Goal: Information Seeking & Learning: Find specific fact

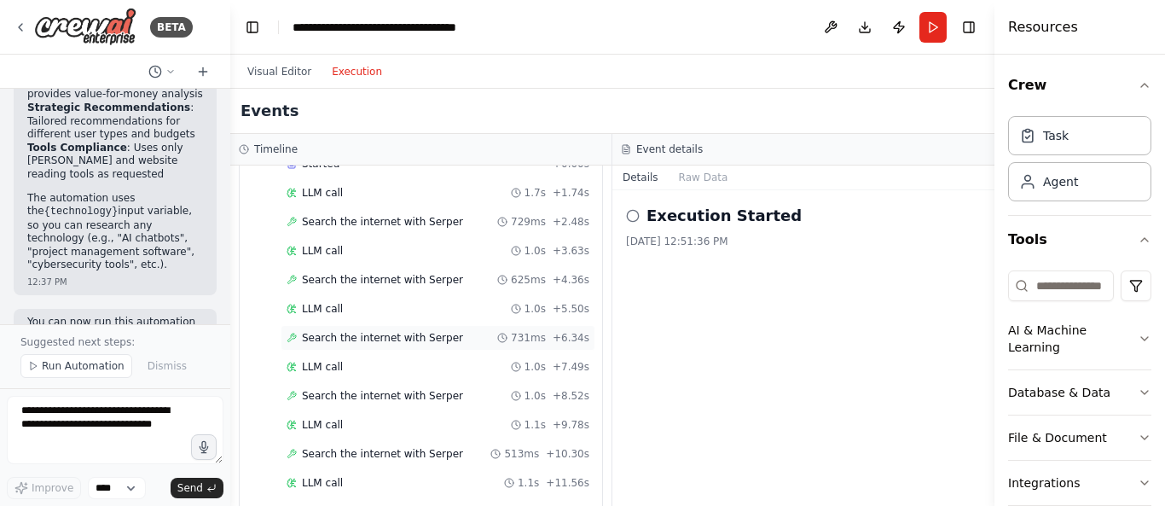
scroll to position [1660, 0]
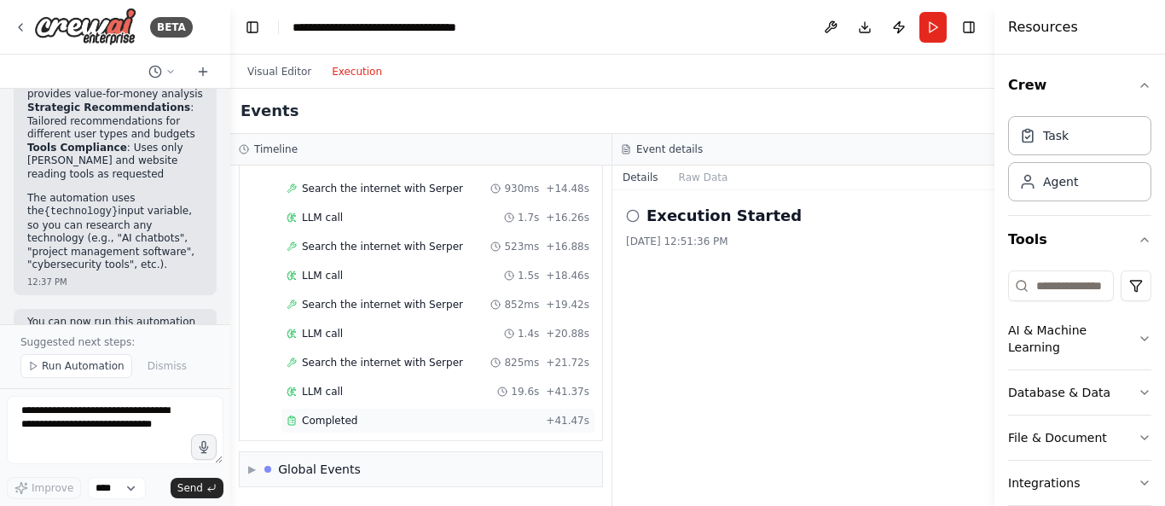
click at [344, 424] on span "Completed" at bounding box center [329, 421] width 55 height 14
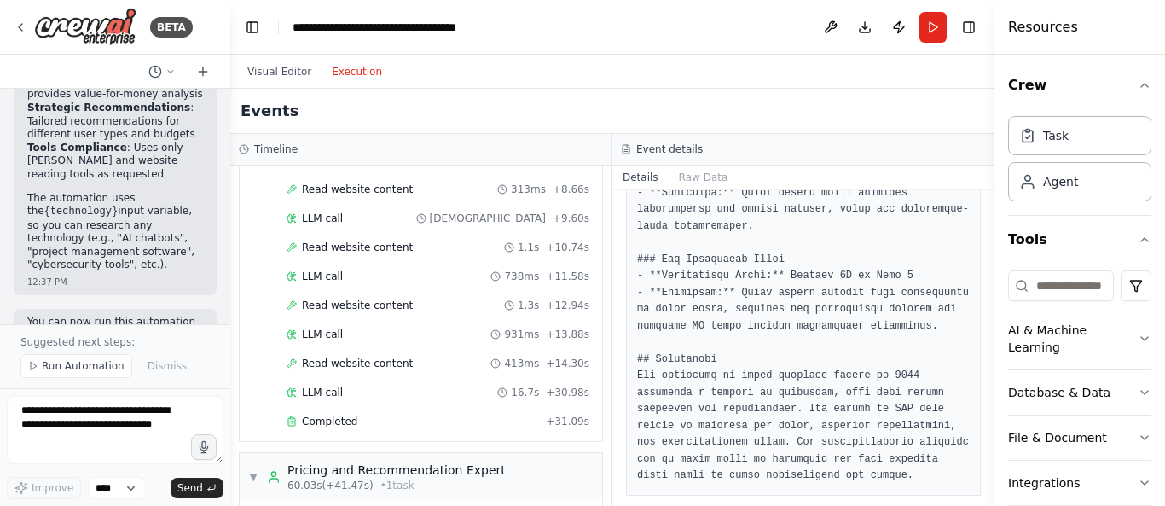
scroll to position [1021, 0]
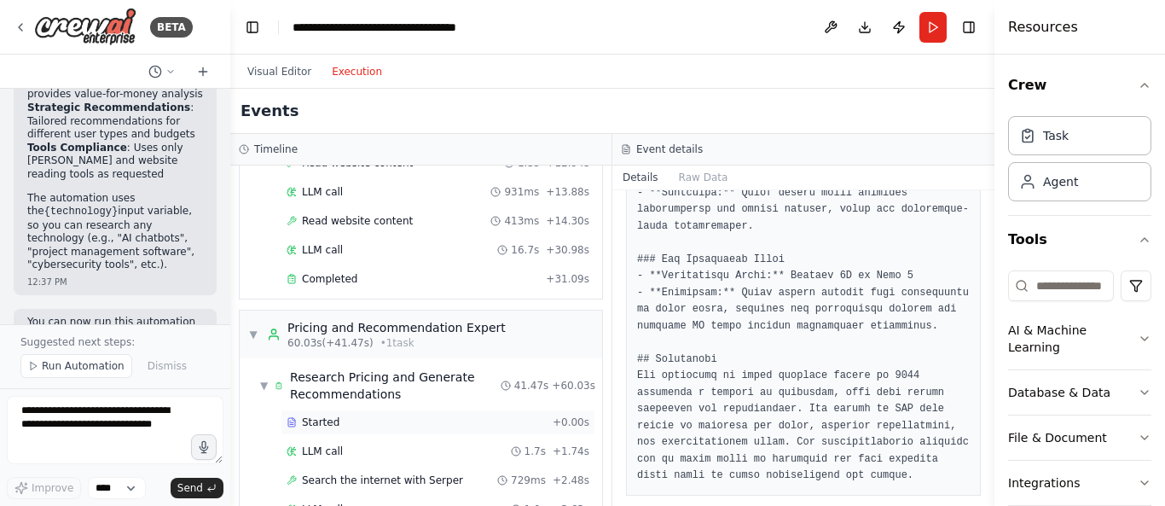
click at [321, 420] on span "Started" at bounding box center [321, 422] width 38 height 14
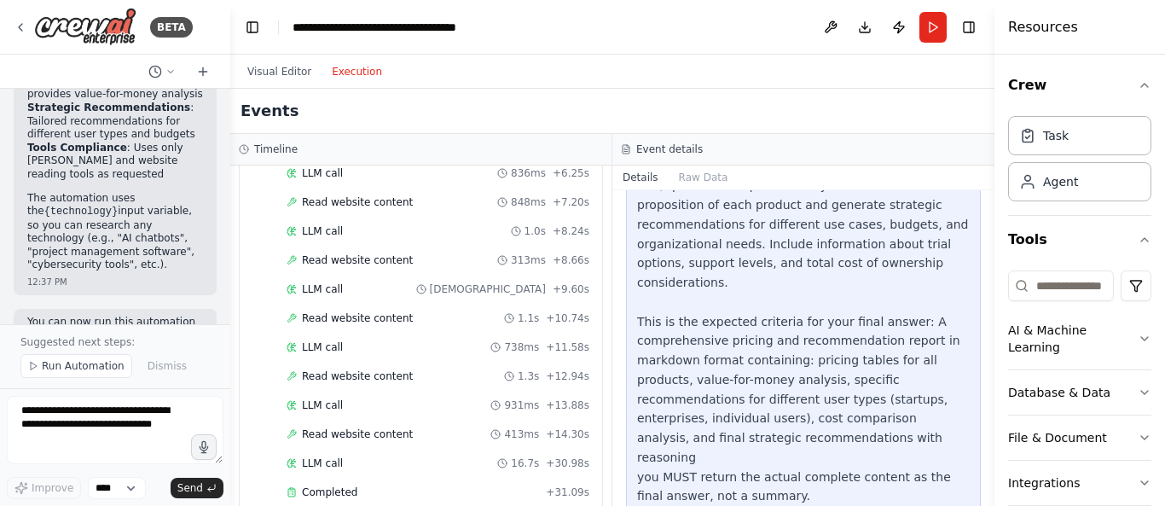
scroll to position [950, 0]
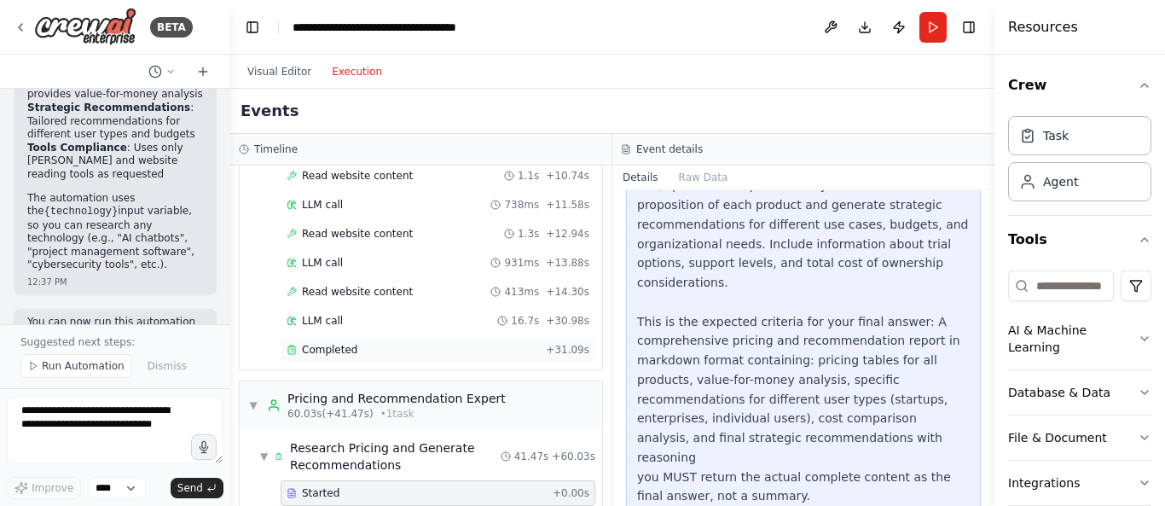
click at [330, 353] on span "Completed" at bounding box center [329, 350] width 55 height 14
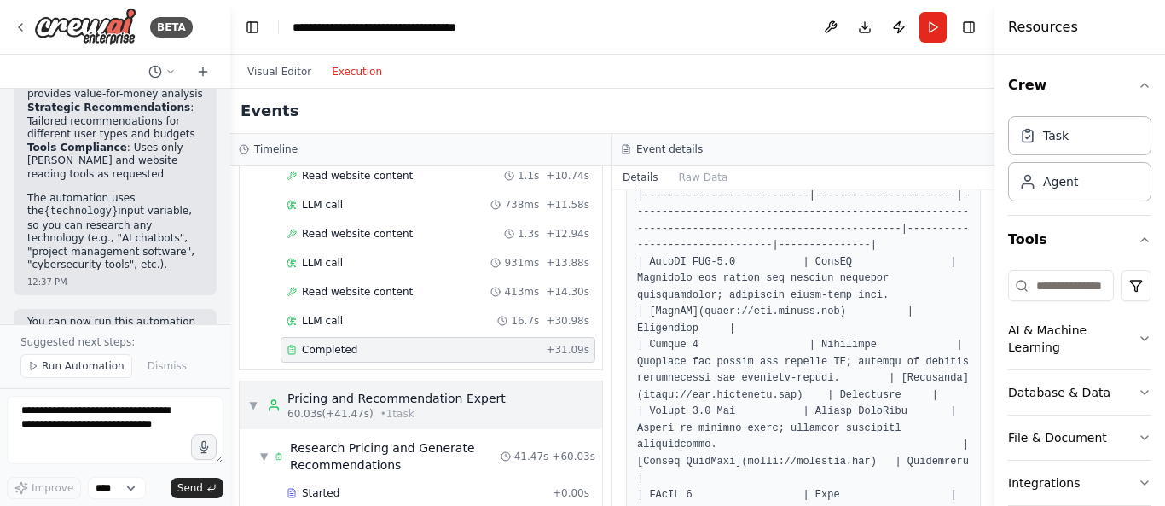
scroll to position [1092, 0]
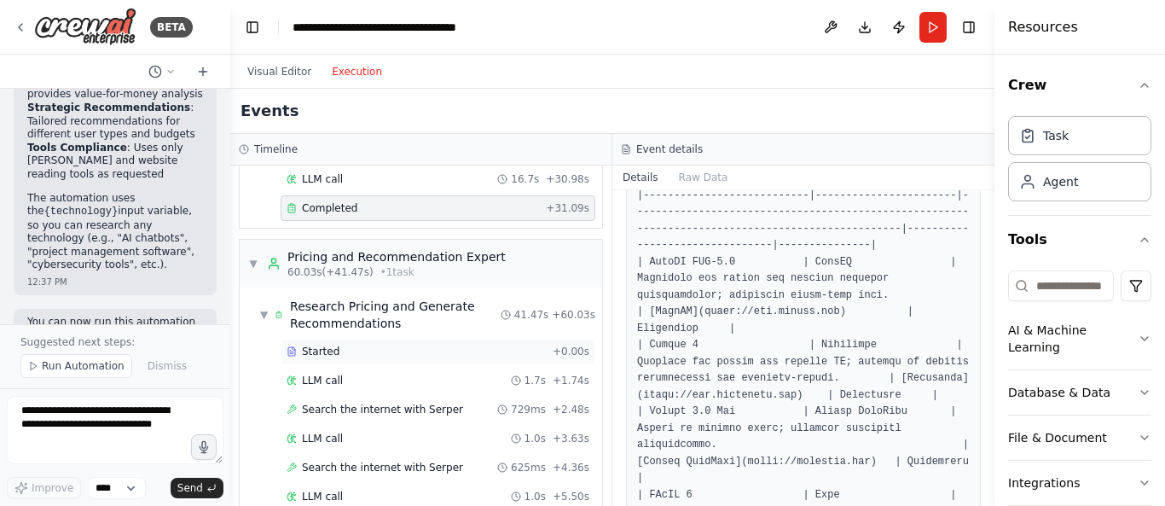
click at [329, 351] on span "Started" at bounding box center [321, 352] width 38 height 14
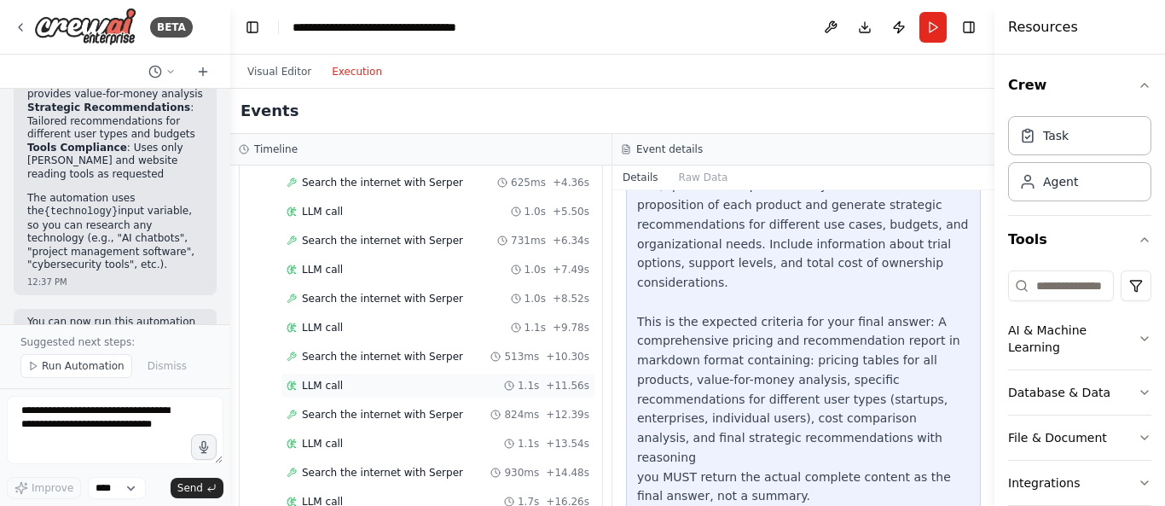
scroll to position [1660, 0]
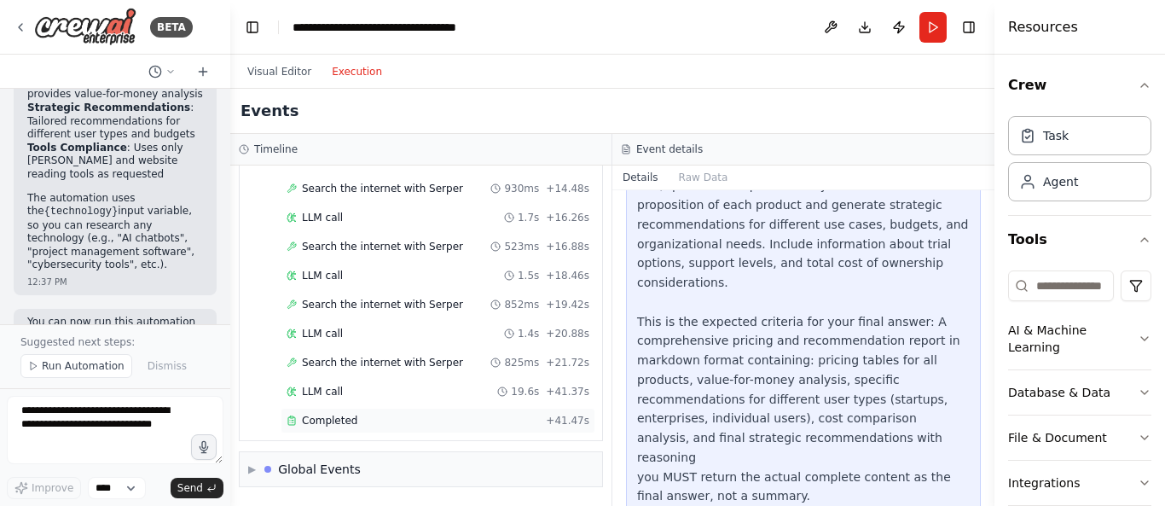
click at [338, 423] on span "Completed" at bounding box center [329, 421] width 55 height 14
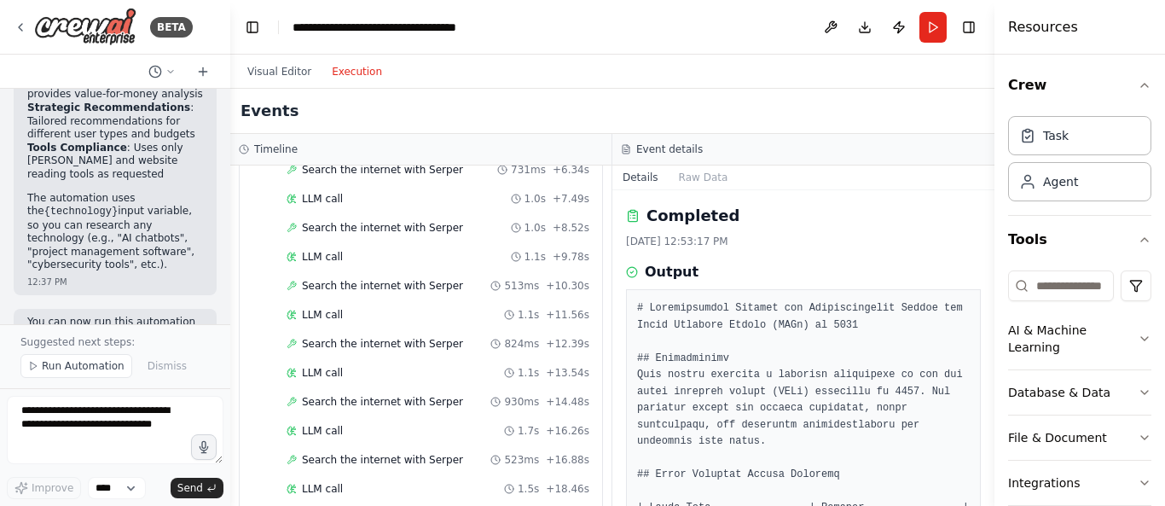
scroll to position [1163, 0]
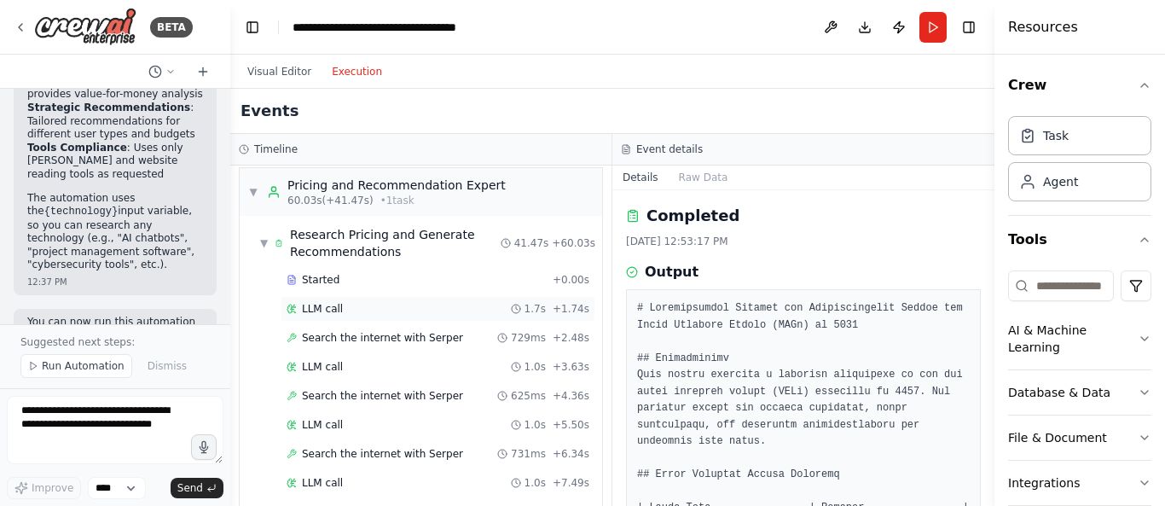
click at [312, 299] on div "LLM call 1.7s + 1.74s" at bounding box center [438, 309] width 315 height 26
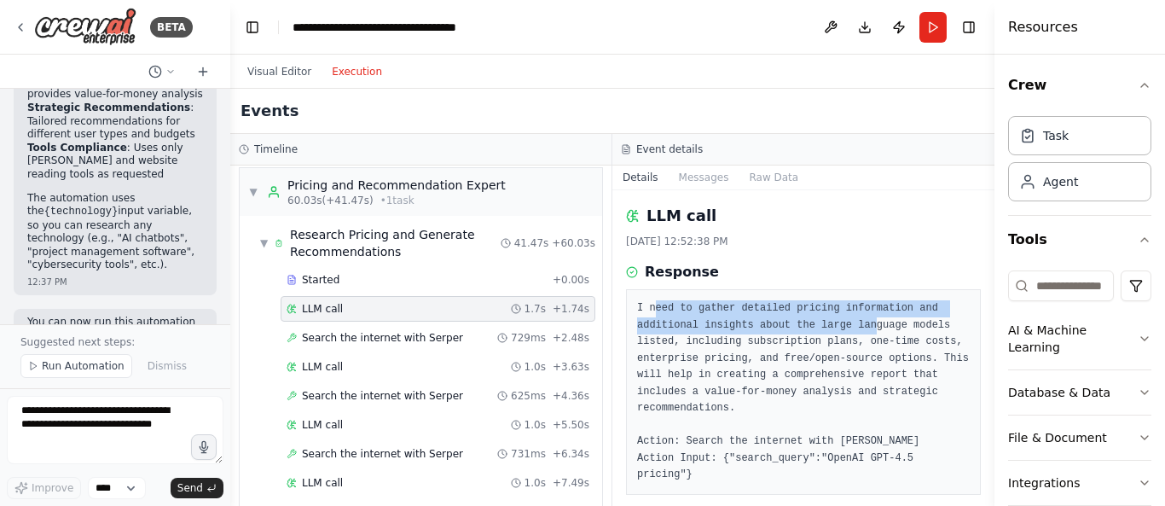
drag, startPoint x: 652, startPoint y: 312, endPoint x: 859, endPoint y: 322, distance: 206.6
click at [859, 322] on pre "I need to gather detailed pricing information and additional insights about the…" at bounding box center [803, 391] width 333 height 183
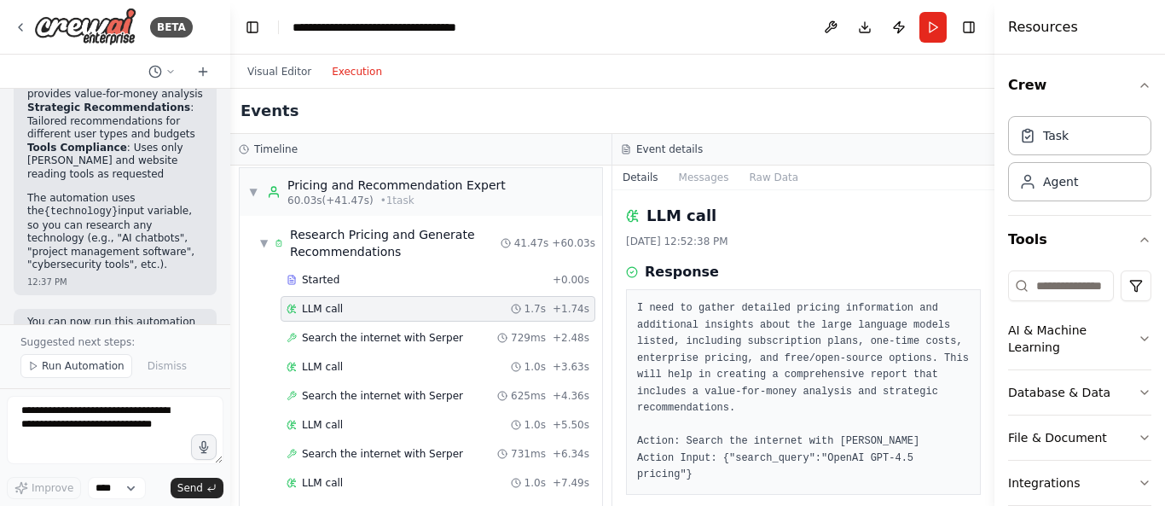
click at [838, 379] on pre "I need to gather detailed pricing information and additional insights about the…" at bounding box center [803, 391] width 333 height 183
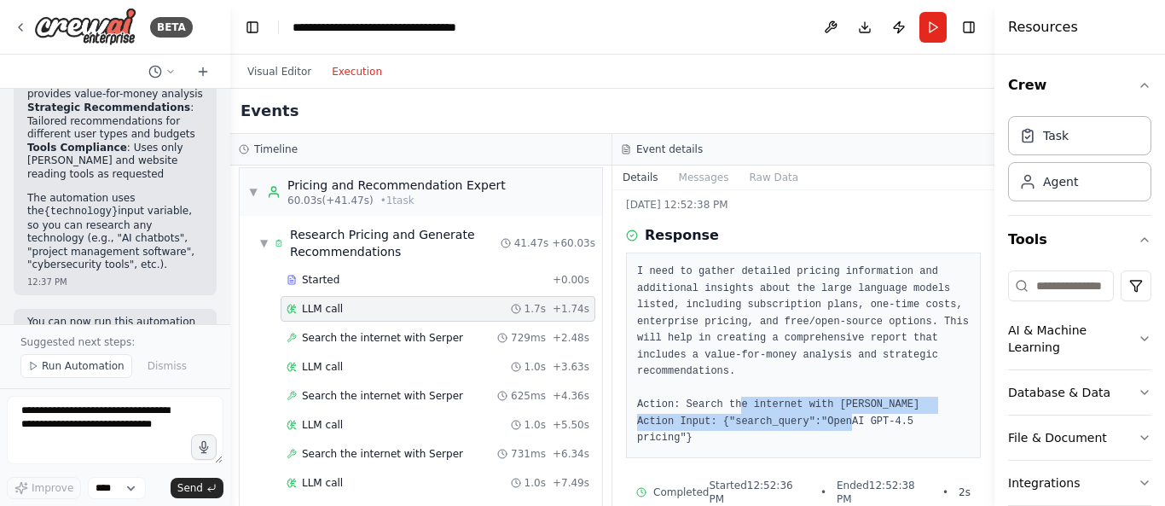
drag, startPoint x: 732, startPoint y: 410, endPoint x: 875, endPoint y: 414, distance: 143.3
click at [875, 414] on pre "I need to gather detailed pricing information and additional insights about the…" at bounding box center [803, 355] width 333 height 183
click at [752, 440] on div "I need to gather detailed pricing information and additional insights about the…" at bounding box center [803, 355] width 355 height 206
drag, startPoint x: 740, startPoint y: 411, endPoint x: 876, endPoint y: 408, distance: 135.6
click at [876, 408] on pre "I need to gather detailed pricing information and additional insights about the…" at bounding box center [803, 355] width 333 height 183
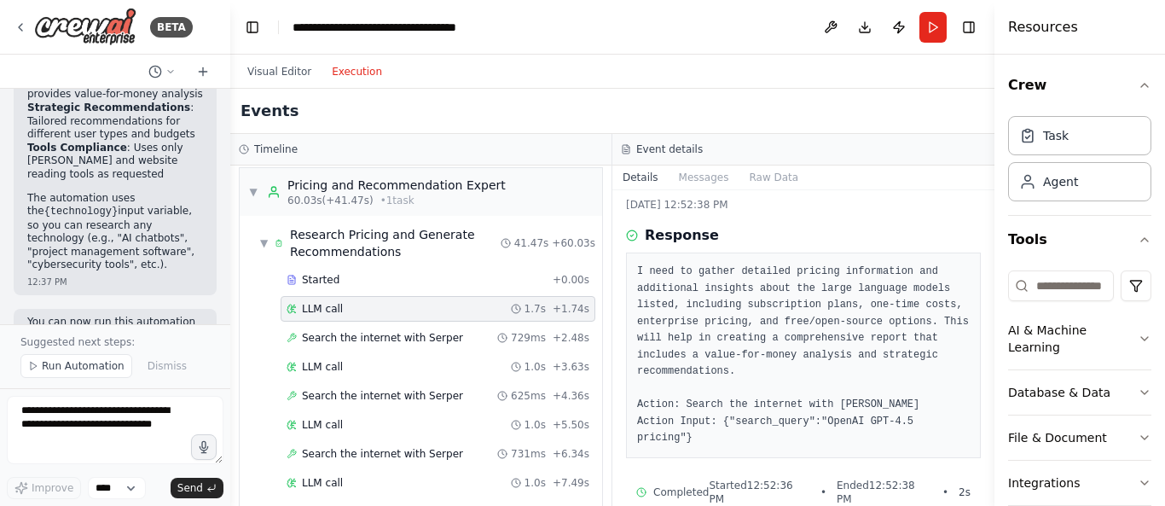
click at [753, 432] on div "I need to gather detailed pricing information and additional insights about the…" at bounding box center [803, 355] width 355 height 206
drag, startPoint x: 727, startPoint y: 425, endPoint x: 938, endPoint y: 432, distance: 211.6
click at [938, 432] on div "I need to gather detailed pricing information and additional insights about the…" at bounding box center [803, 355] width 355 height 206
click at [353, 343] on span "Search the internet with Serper" at bounding box center [382, 338] width 161 height 14
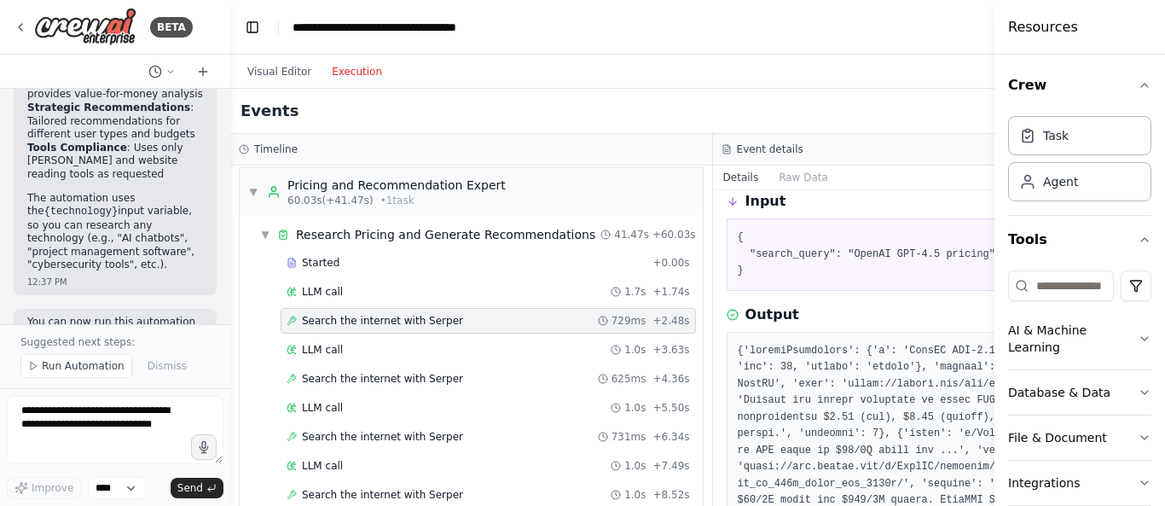
scroll to position [142, 0]
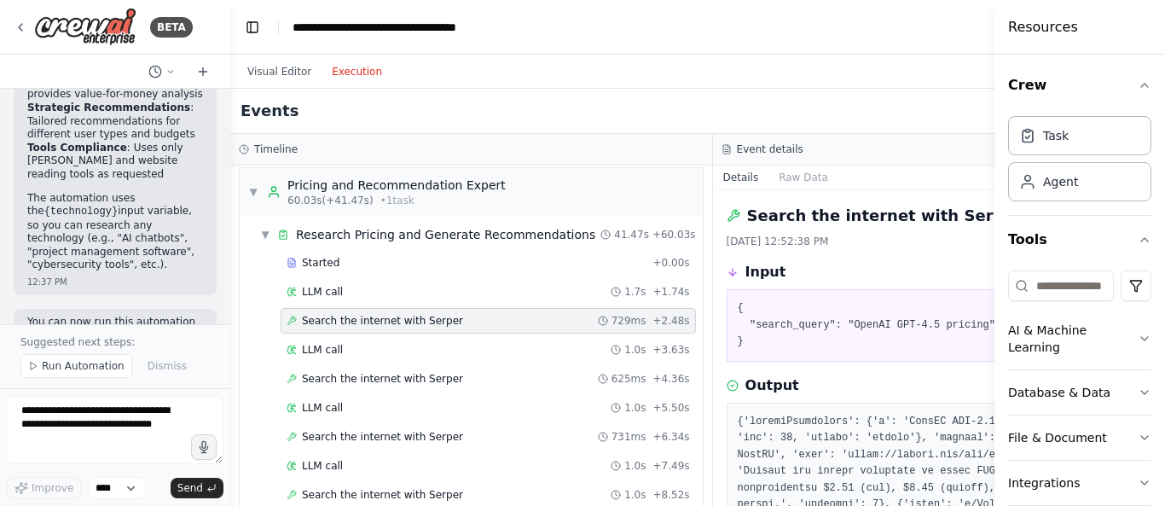
scroll to position [71, 0]
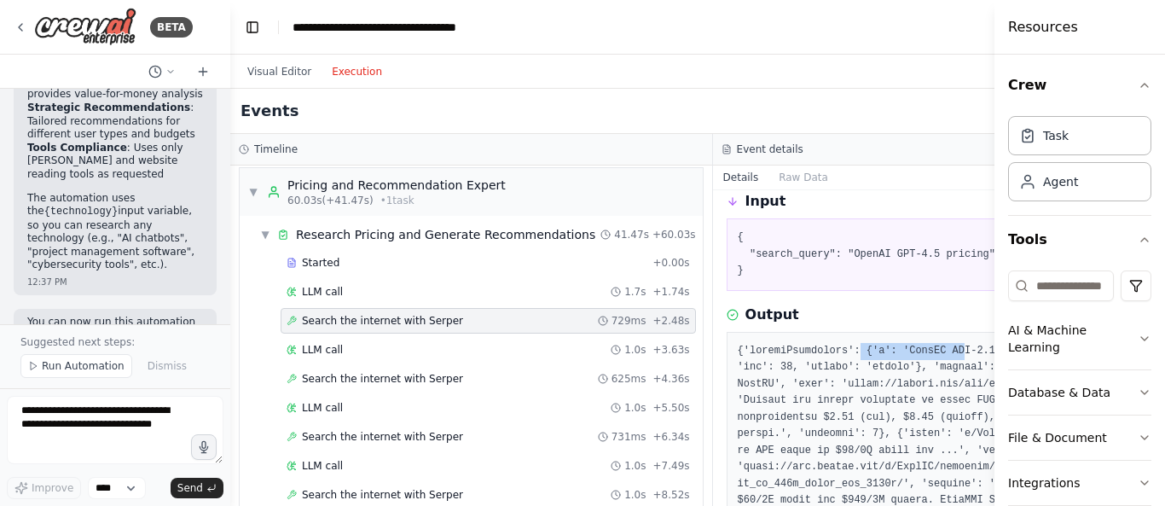
drag, startPoint x: 827, startPoint y: 351, endPoint x: 921, endPoint y: 341, distance: 94.4
drag, startPoint x: 976, startPoint y: 353, endPoint x: 961, endPoint y: 347, distance: 16.5
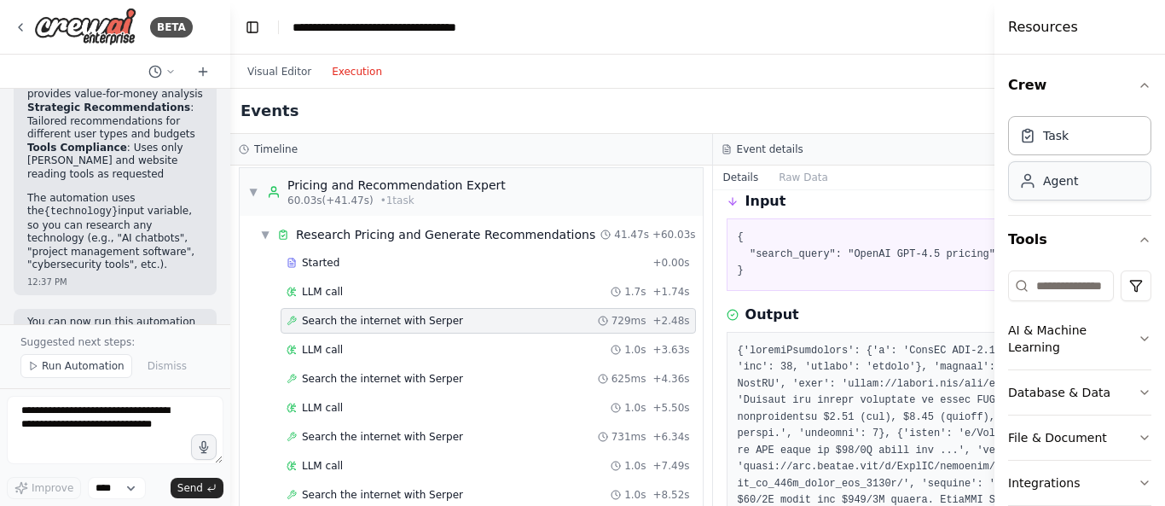
drag, startPoint x: 995, startPoint y: 197, endPoint x: 1028, endPoint y: 194, distance: 32.6
click at [1028, 194] on div "Resources Crew Task Agent Tools AI & Machine Learning Database & Data File & Do…" at bounding box center [1079, 253] width 171 height 506
drag, startPoint x: 997, startPoint y: 203, endPoint x: 1024, endPoint y: 203, distance: 27.3
click at [1024, 203] on div "Resources Crew Task Agent Tools AI & Machine Learning Database & Data File & Do…" at bounding box center [1079, 253] width 171 height 506
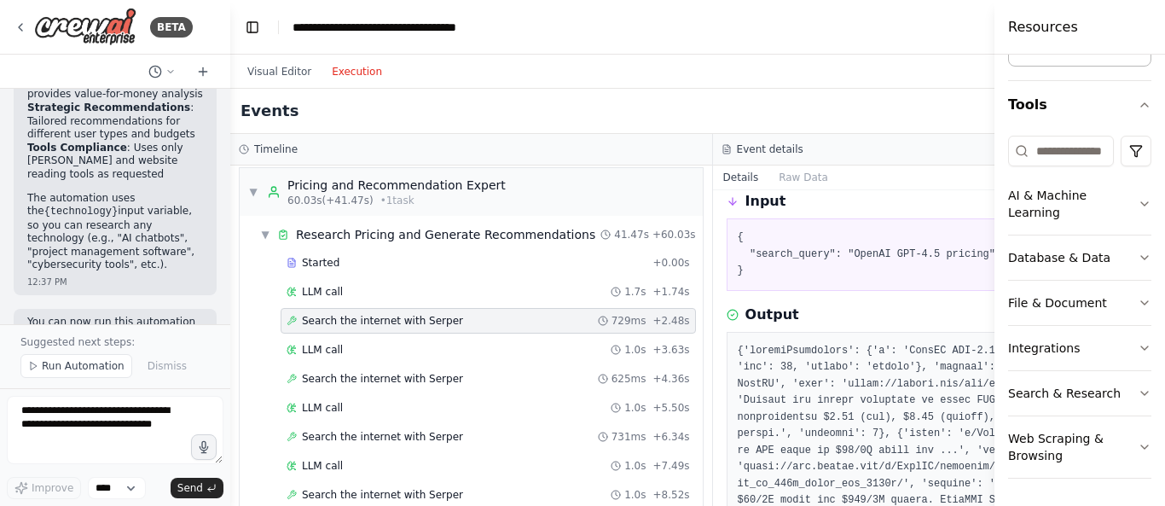
scroll to position [0, 0]
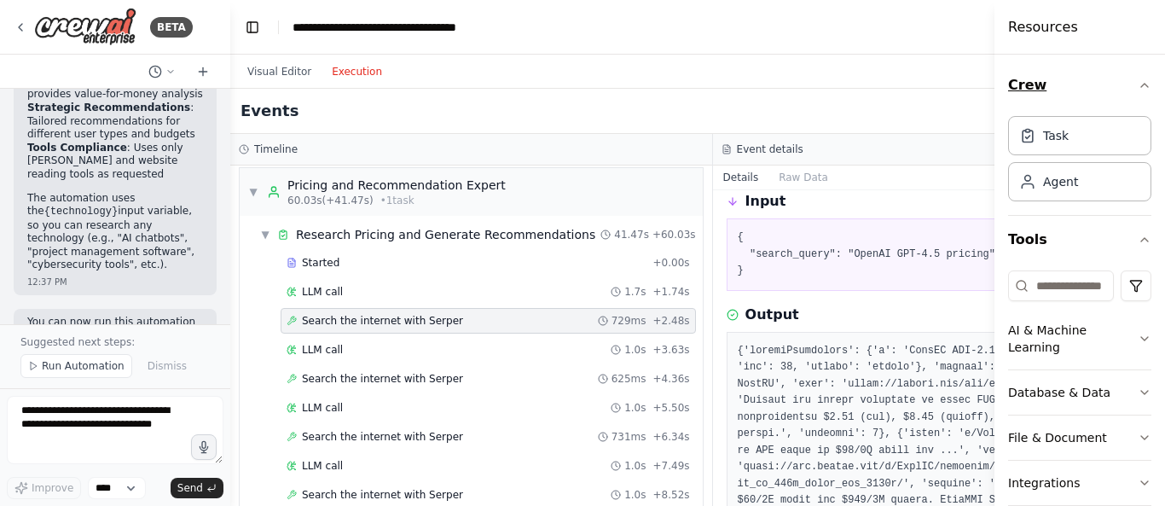
click at [1141, 87] on icon "button" at bounding box center [1144, 85] width 7 height 3
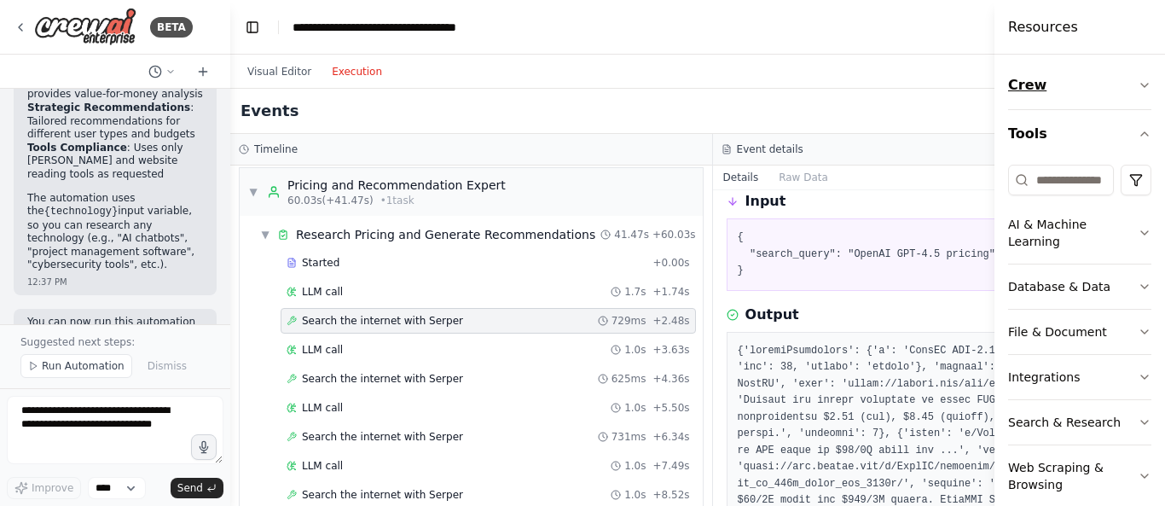
click at [1138, 87] on icon "button" at bounding box center [1145, 85] width 14 height 14
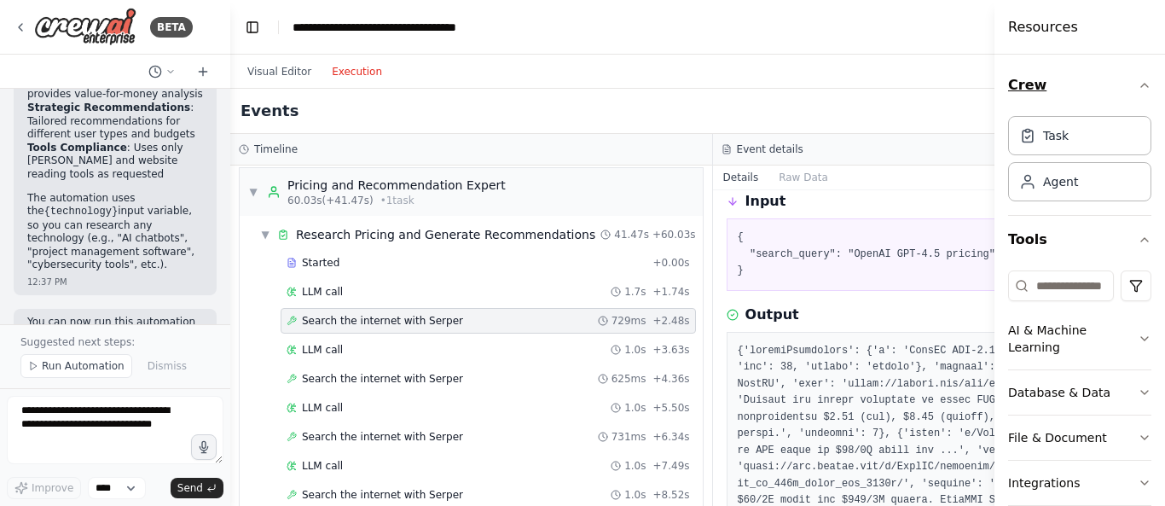
click at [1138, 85] on icon "button" at bounding box center [1145, 85] width 14 height 14
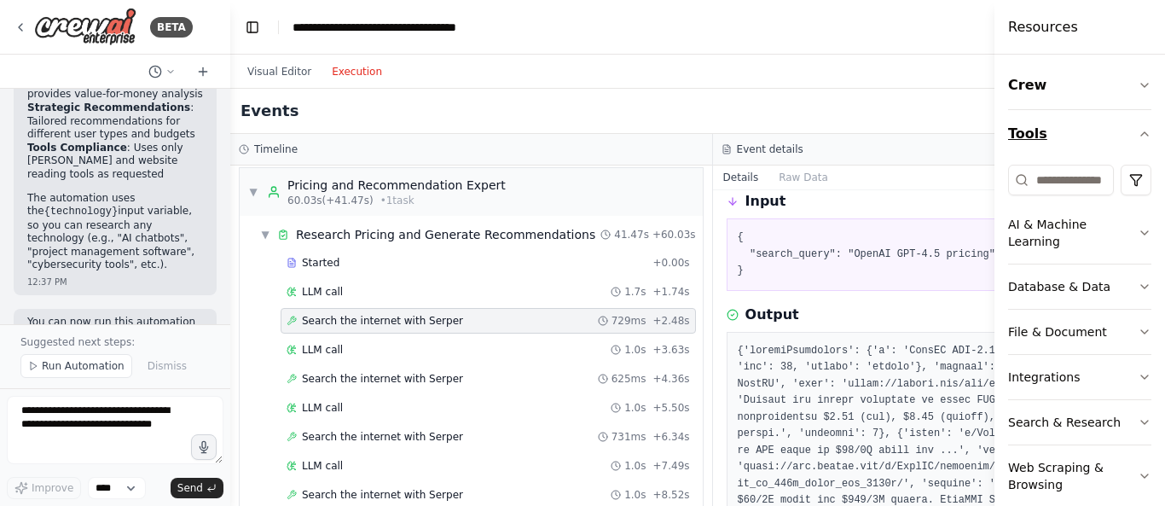
click at [1138, 128] on icon "button" at bounding box center [1145, 134] width 14 height 14
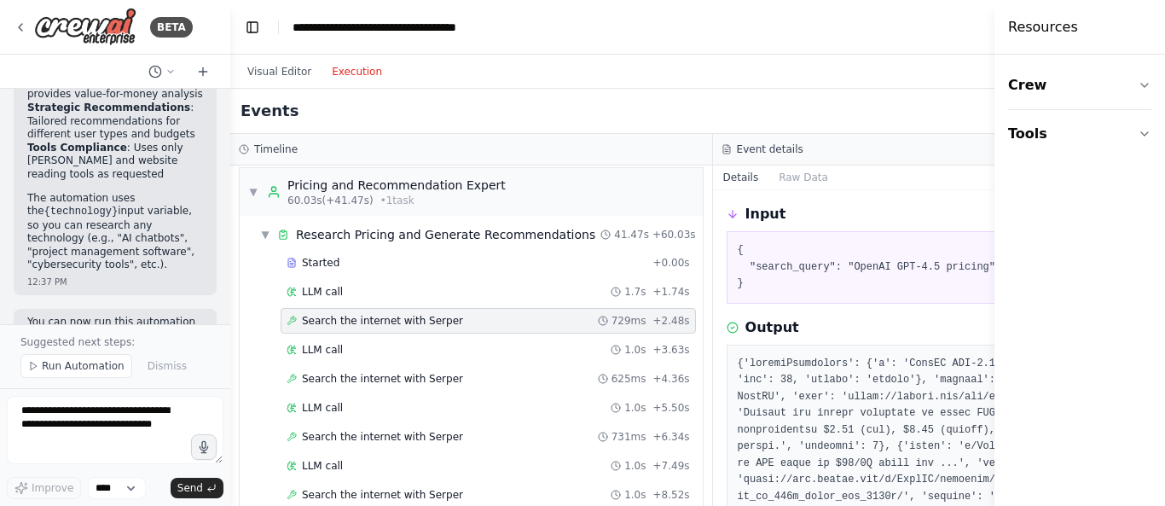
scroll to position [200, 0]
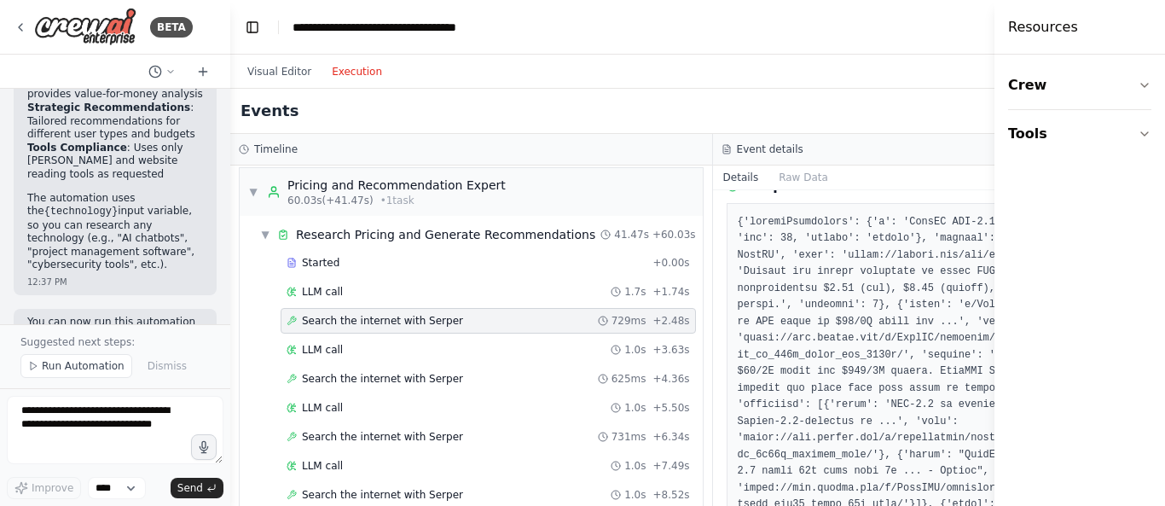
drag, startPoint x: 880, startPoint y: 233, endPoint x: 761, endPoint y: 258, distance: 121.9
copy pre ", 'organic': [{'title': 'API Pricing - OpenAI',"
click at [255, 28] on button "Toggle Left Sidebar" at bounding box center [252, 27] width 24 height 24
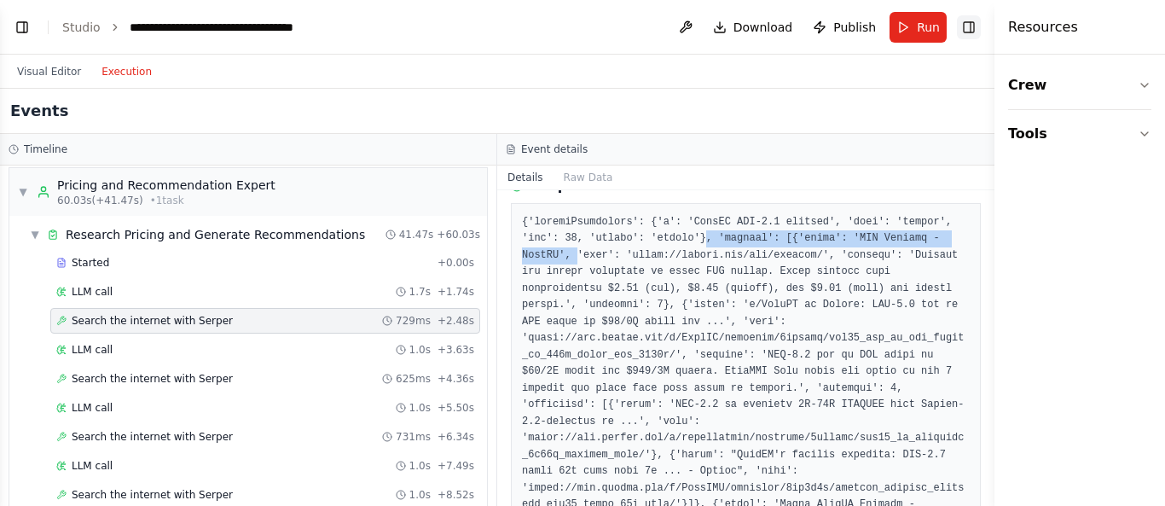
click at [967, 31] on button "Toggle Right Sidebar" at bounding box center [969, 27] width 24 height 24
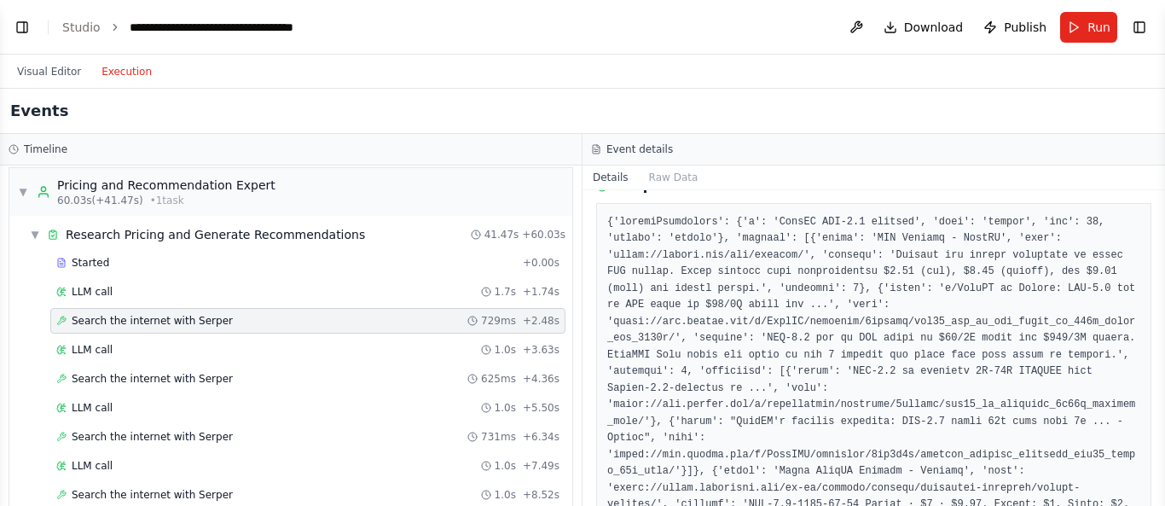
click at [136, 322] on span "Search the internet with Serper" at bounding box center [152, 321] width 161 height 14
click at [47, 72] on button "Visual Editor" at bounding box center [49, 71] width 84 height 20
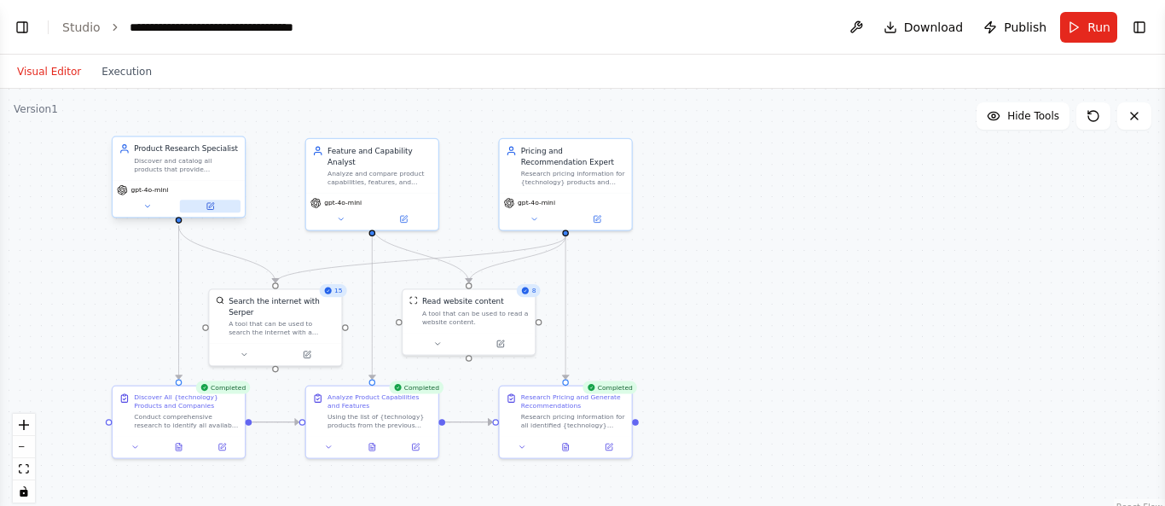
click at [211, 208] on icon at bounding box center [210, 206] width 7 height 7
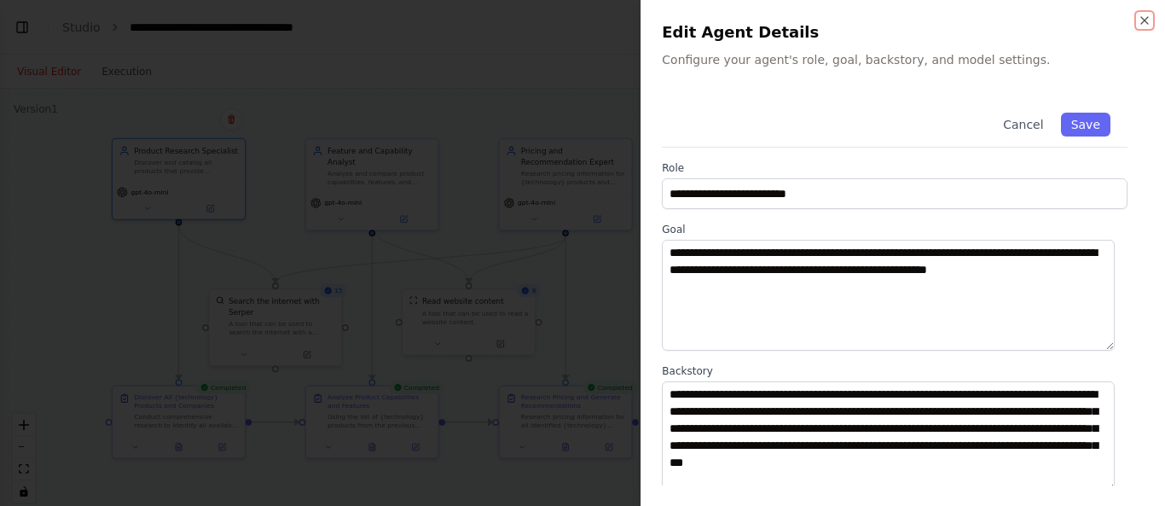
scroll to position [267, 0]
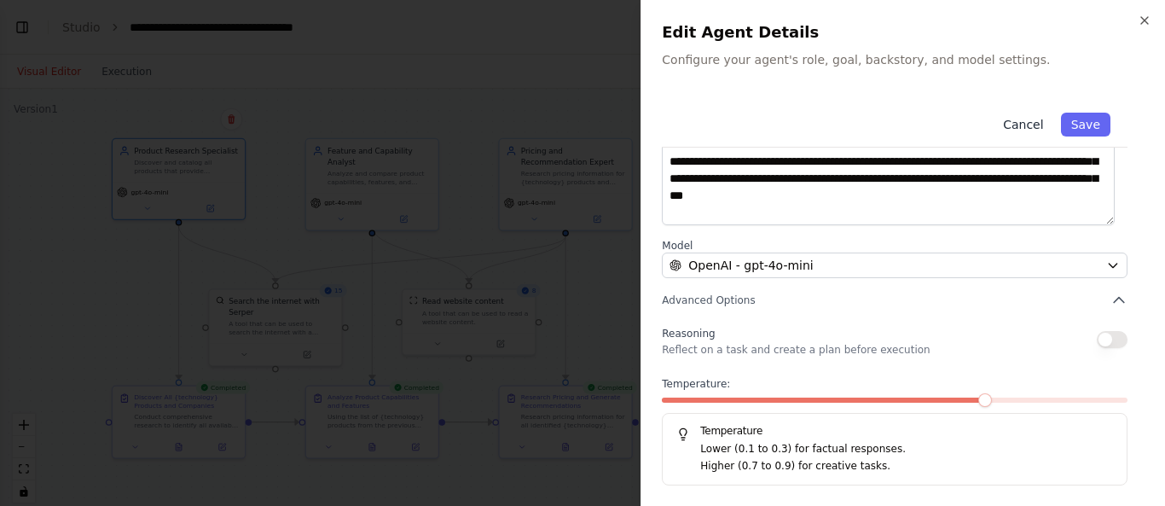
click at [1003, 129] on button "Cancel" at bounding box center [1023, 125] width 61 height 24
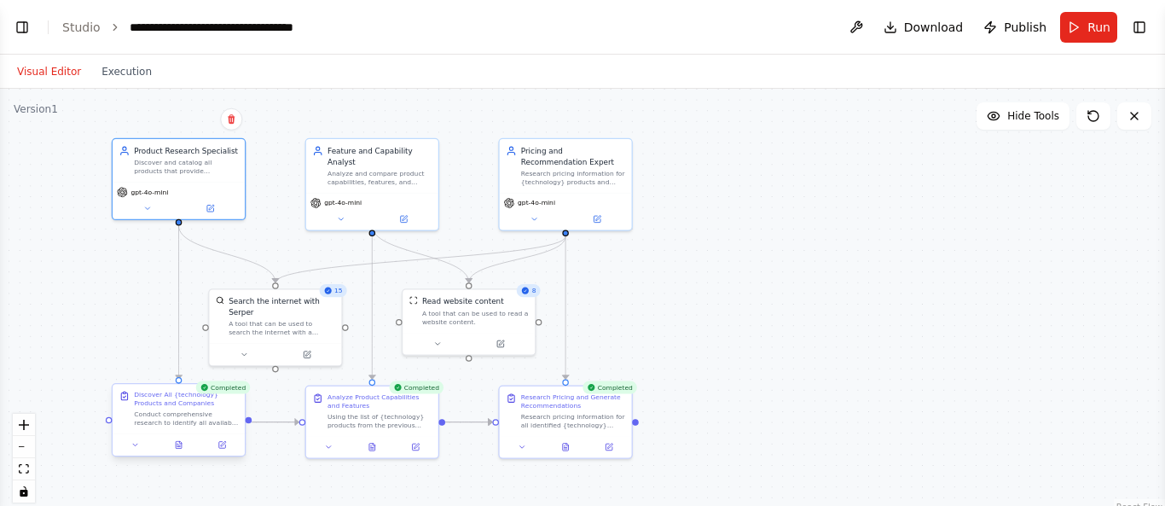
click at [228, 455] on div at bounding box center [179, 444] width 132 height 22
click at [221, 443] on icon at bounding box center [221, 444] width 9 height 9
click at [223, 443] on icon at bounding box center [223, 443] width 5 height 5
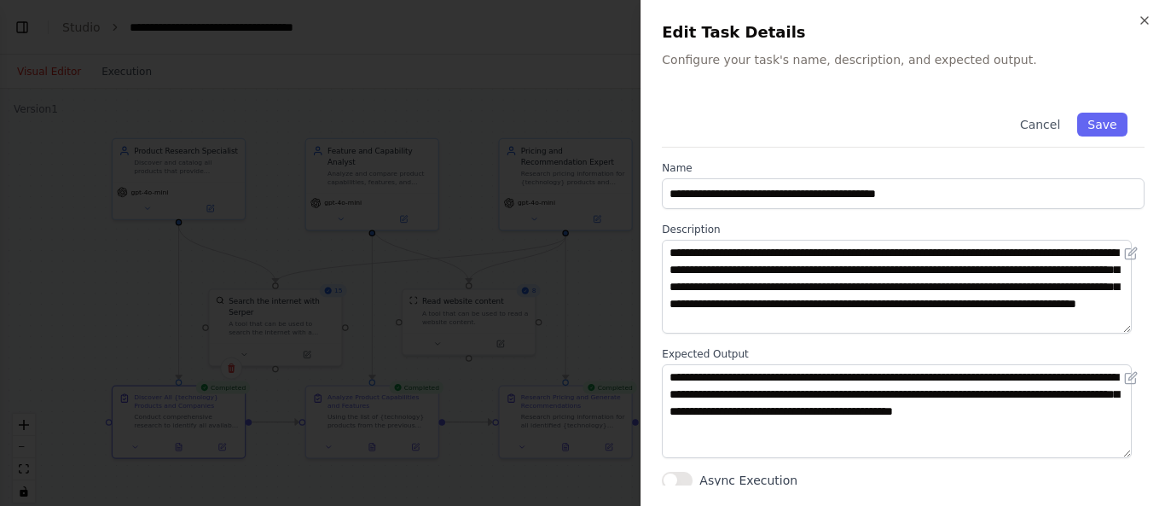
scroll to position [3, 0]
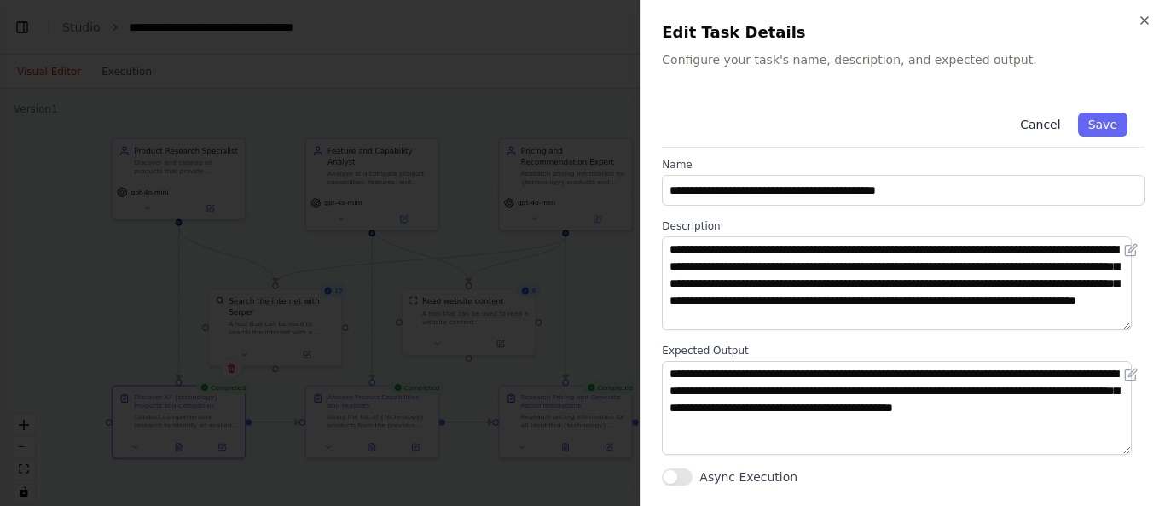
click at [1026, 130] on button "Cancel" at bounding box center [1040, 125] width 61 height 24
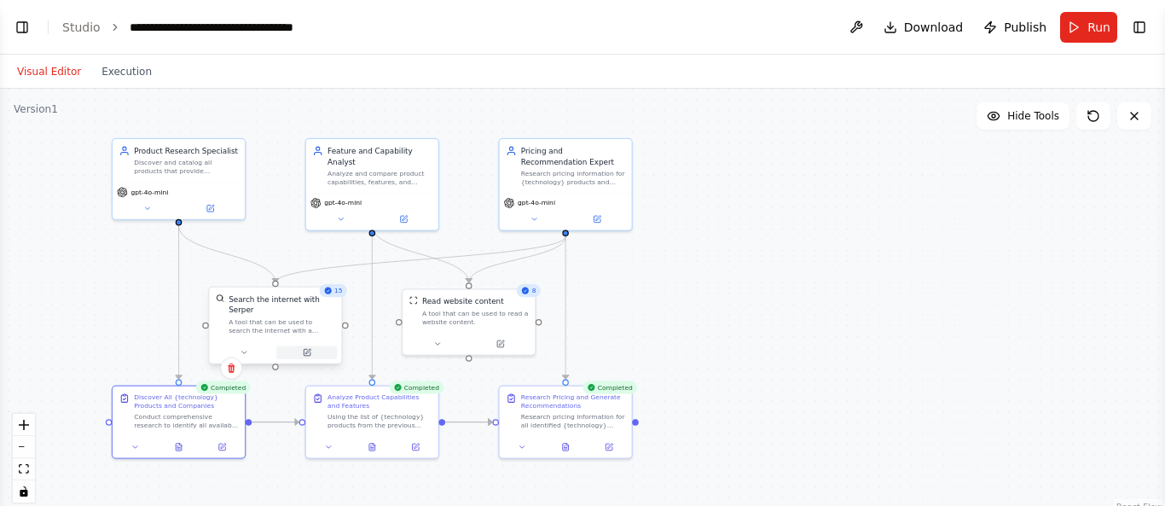
click at [307, 349] on icon at bounding box center [307, 351] width 5 height 5
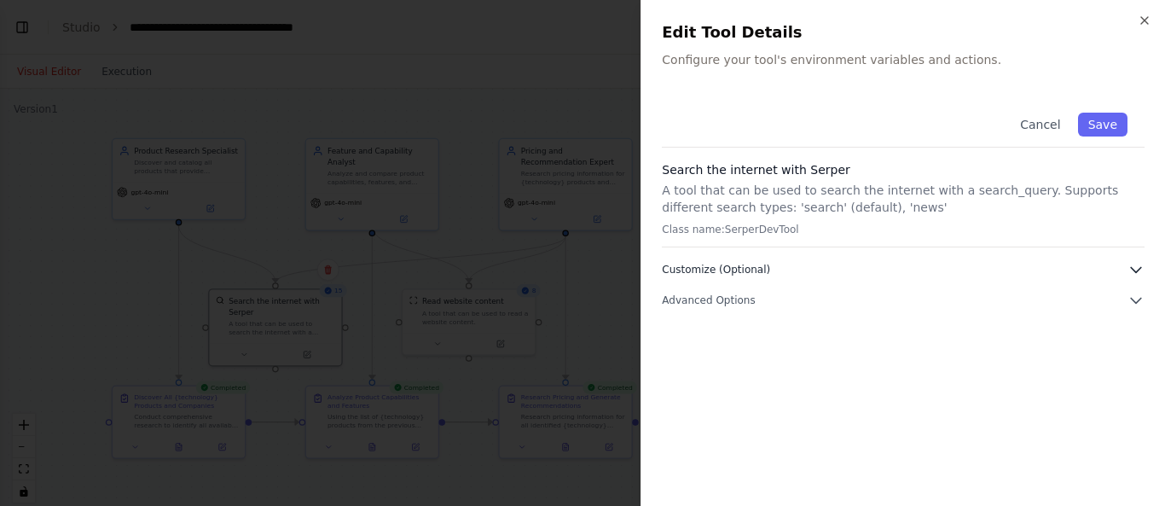
click at [945, 264] on button "Customize (Optional)" at bounding box center [903, 269] width 483 height 17
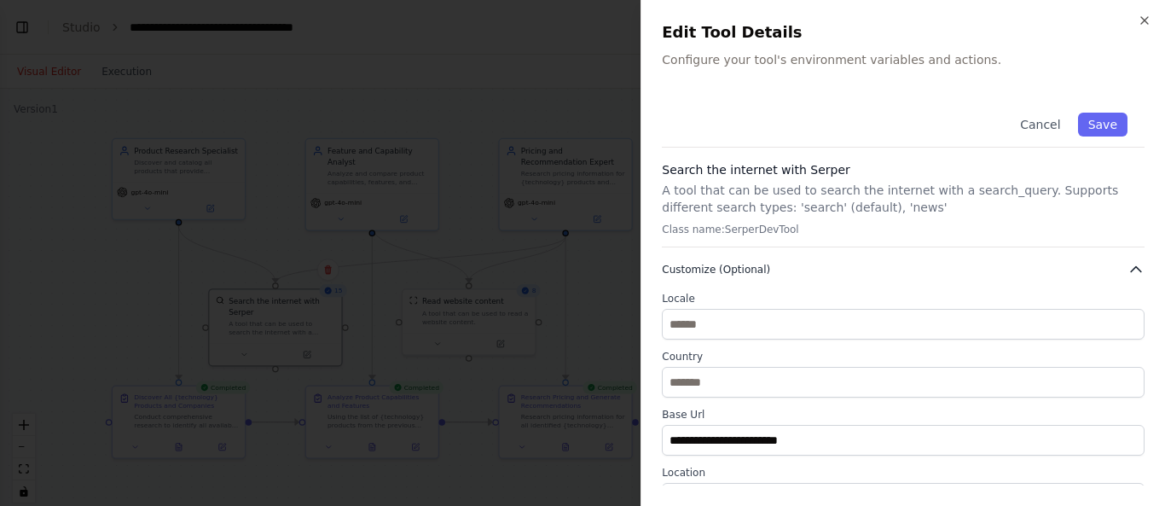
click at [945, 264] on button "Customize (Optional)" at bounding box center [903, 269] width 483 height 17
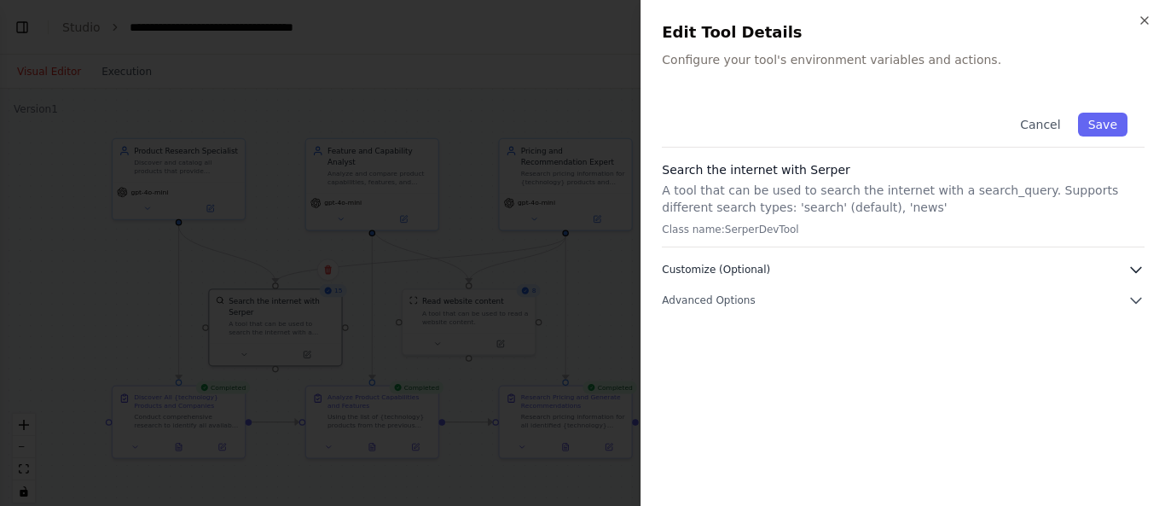
click at [945, 264] on button "Customize (Optional)" at bounding box center [903, 269] width 483 height 17
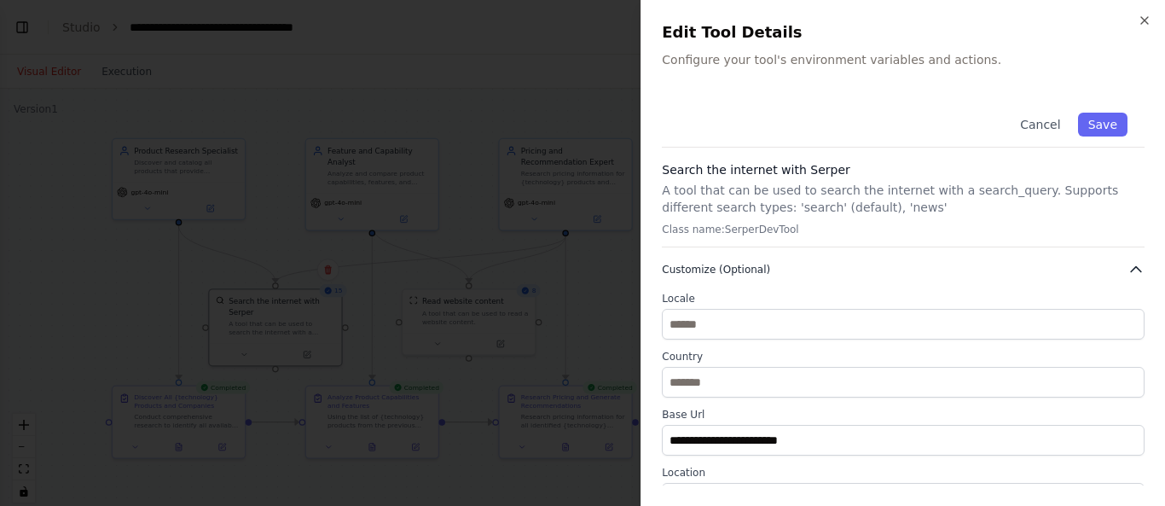
click at [945, 264] on button "Customize (Optional)" at bounding box center [903, 269] width 483 height 17
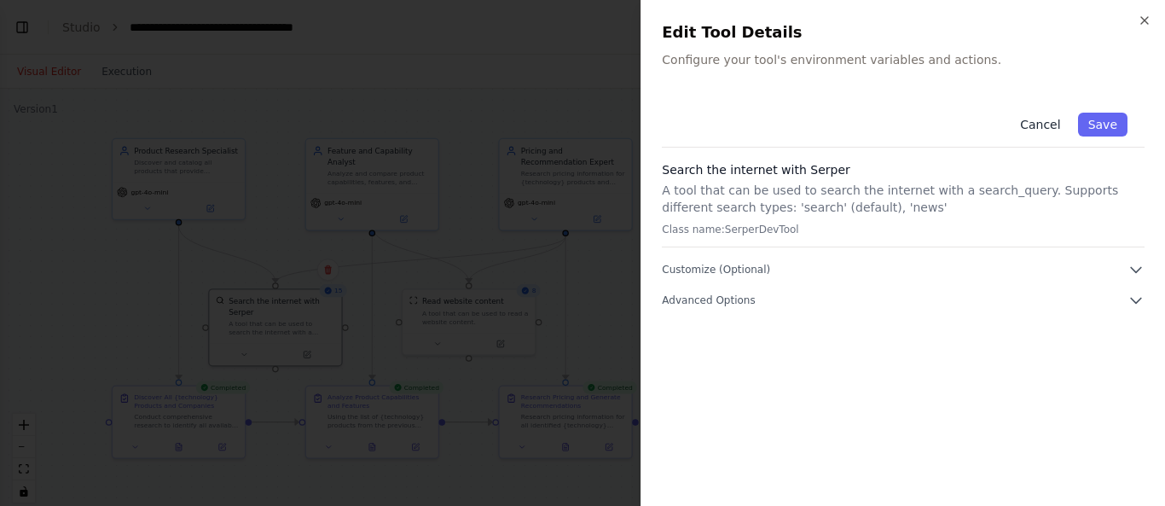
click at [1042, 122] on button "Cancel" at bounding box center [1040, 125] width 61 height 24
